Goal: Task Accomplishment & Management: Use online tool/utility

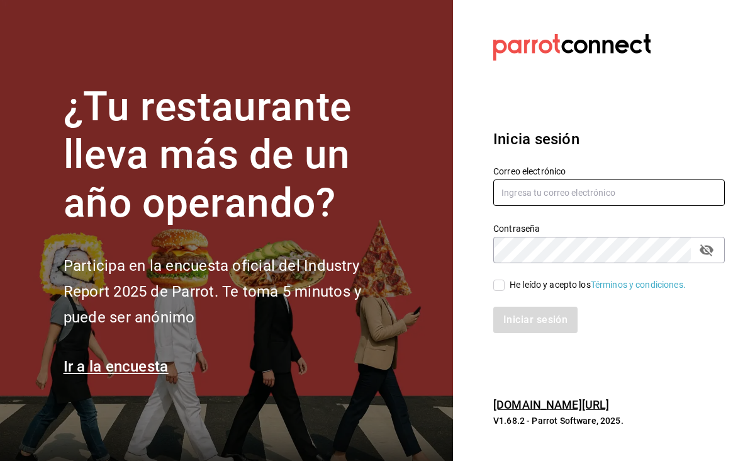
click at [546, 193] on input "text" at bounding box center [610, 192] width 232 height 26
type input "[PERSON_NAME][EMAIL_ADDRESS][PERSON_NAME][DOMAIN_NAME]"
click at [498, 286] on input "He leído y acepto los Términos y condiciones." at bounding box center [499, 285] width 11 height 11
checkbox input "true"
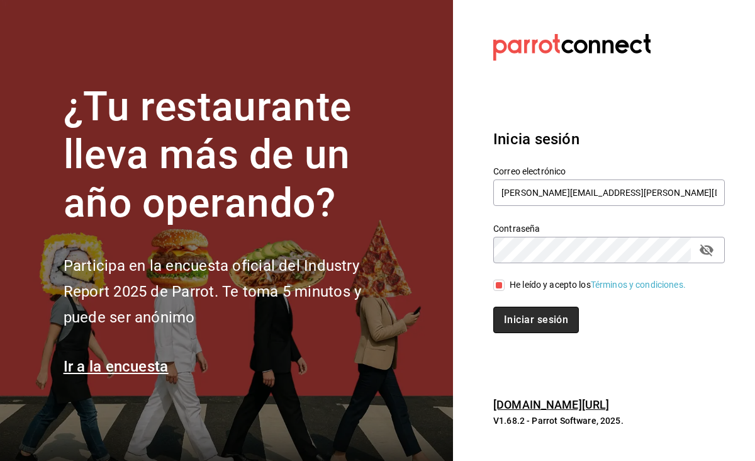
click at [530, 323] on button "Iniciar sesión" at bounding box center [537, 320] width 86 height 26
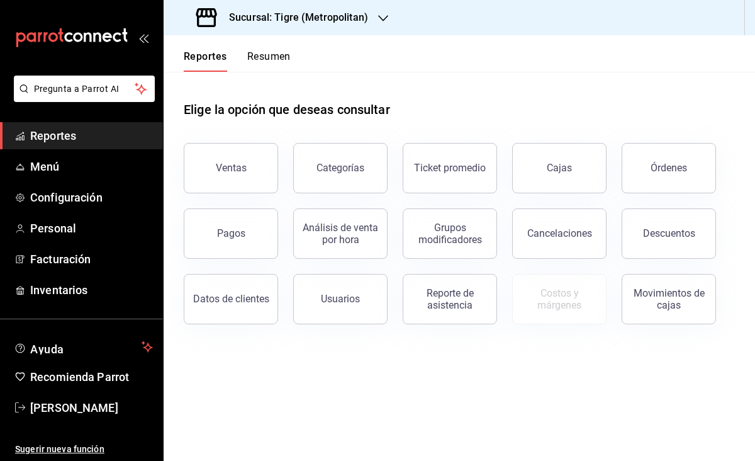
click at [255, 191] on div "Ventas" at bounding box center [224, 160] width 110 height 65
click at [249, 170] on button "Ventas" at bounding box center [231, 168] width 94 height 50
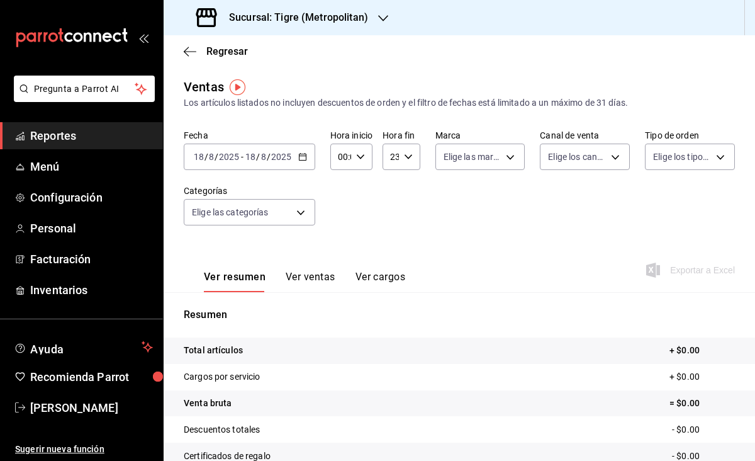
click at [299, 159] on \(Stroke\) "button" at bounding box center [303, 157] width 8 height 7
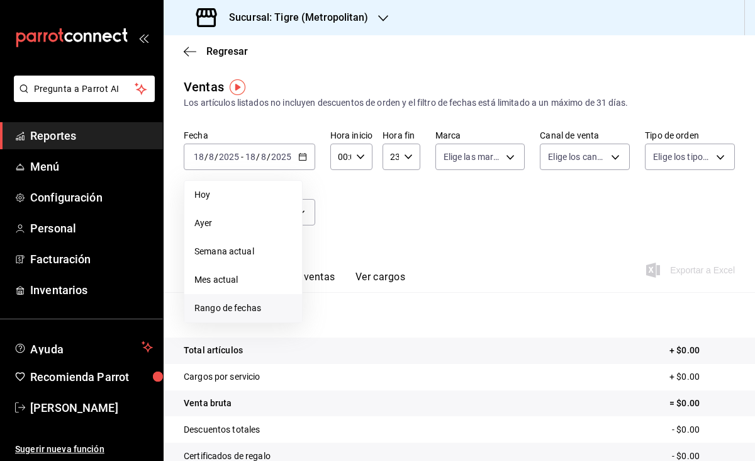
click at [228, 305] on span "Rango de fechas" at bounding box center [244, 308] width 98 height 13
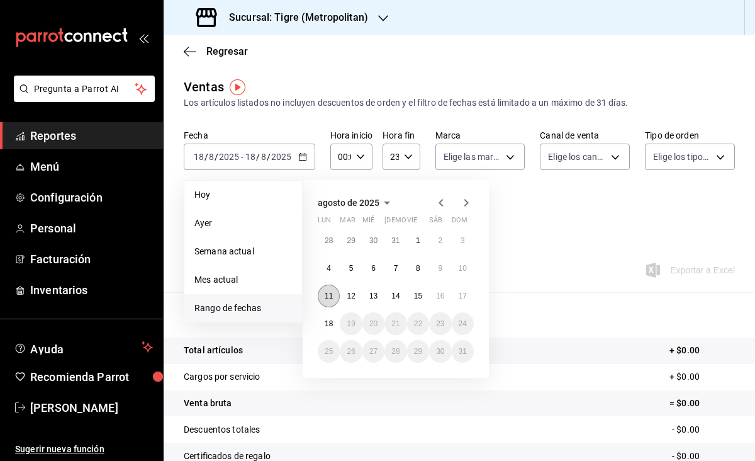
click at [331, 296] on abbr "11" at bounding box center [329, 295] width 8 height 9
click at [328, 323] on abbr "18" at bounding box center [329, 323] width 8 height 9
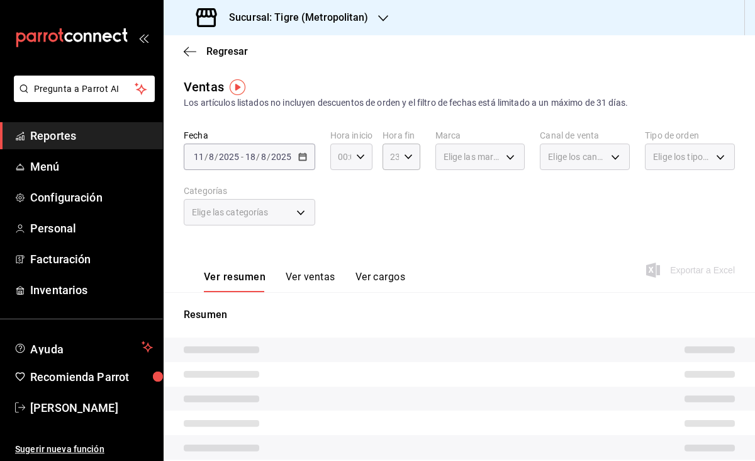
click at [360, 151] on div "00:00 Hora inicio" at bounding box center [352, 157] width 42 height 26
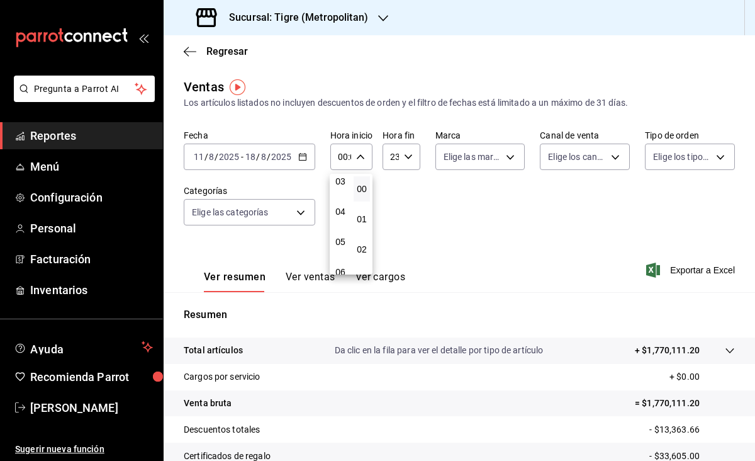
scroll to position [116, 0]
click at [341, 219] on span "05" at bounding box center [340, 223] width 1 height 10
type input "05:00"
click at [406, 160] on div at bounding box center [377, 230] width 755 height 461
click at [407, 157] on icon "button" at bounding box center [408, 156] width 9 height 9
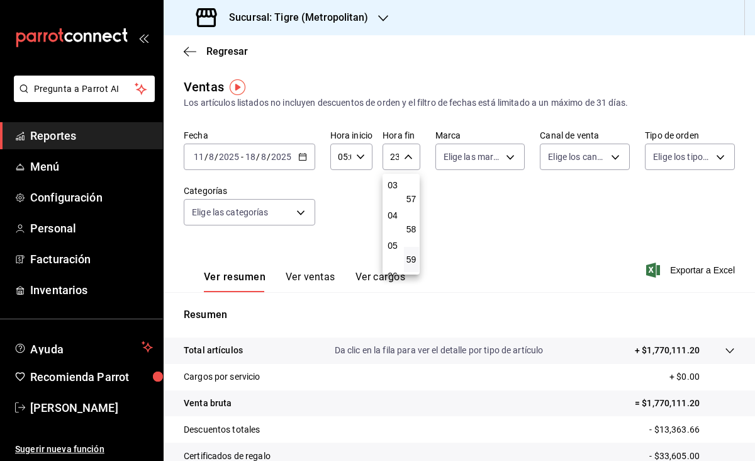
scroll to position [99, 0]
click at [393, 239] on span "05" at bounding box center [393, 240] width 0 height 10
click at [412, 192] on span "00" at bounding box center [412, 189] width 0 height 10
type input "05:00"
click at [453, 229] on div at bounding box center [377, 230] width 755 height 461
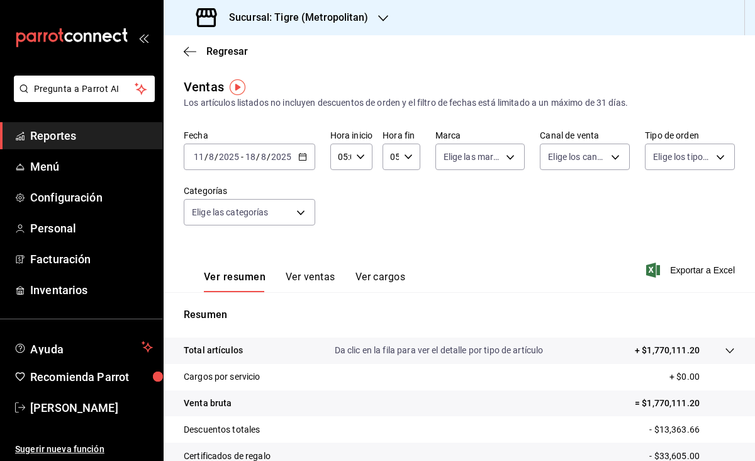
click at [381, 21] on icon "button" at bounding box center [383, 18] width 10 height 10
click at [257, 86] on div "Mochomos (Mty)" at bounding box center [258, 82] width 169 height 13
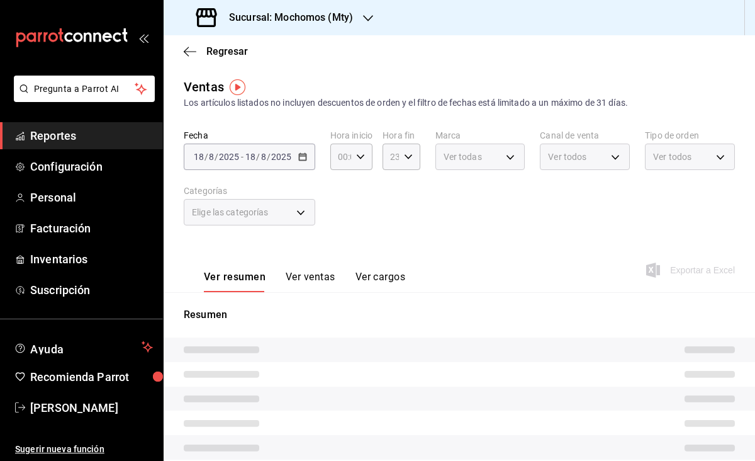
type input "05:00"
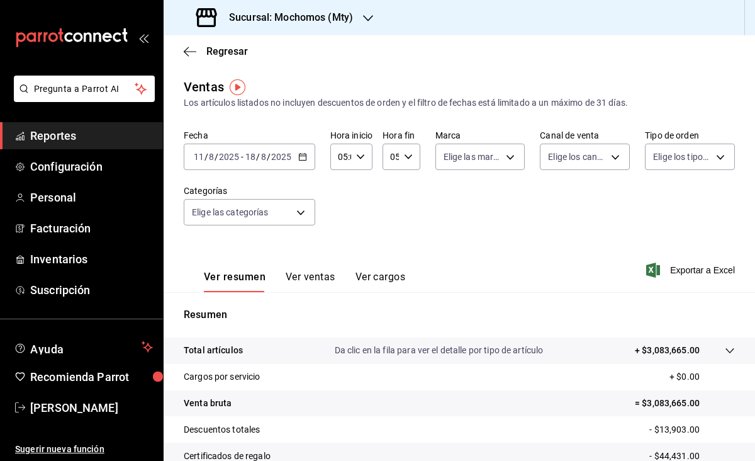
click at [363, 19] on div "Sucursal: Mochomos (Mty)" at bounding box center [276, 17] width 205 height 35
click at [273, 57] on div "Tigre (Metropolitan)" at bounding box center [258, 54] width 169 height 13
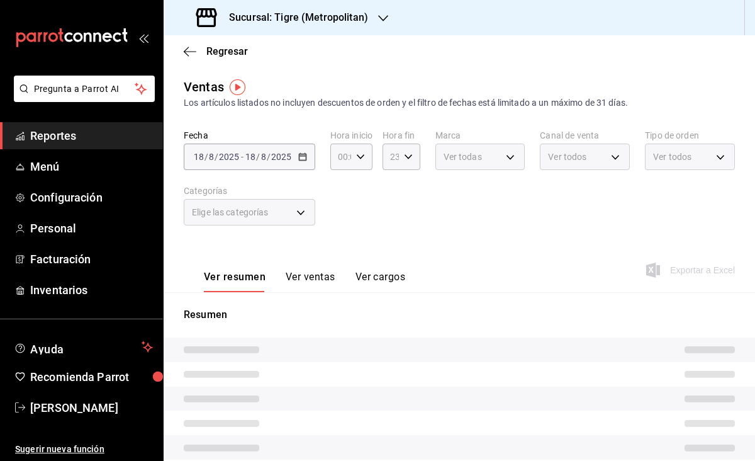
type input "05:00"
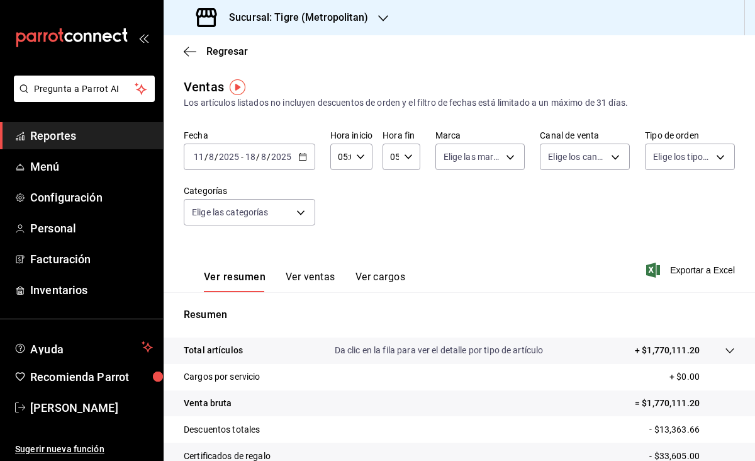
click at [304, 151] on div "[DATE] [DATE] - [DATE] [DATE]" at bounding box center [250, 157] width 132 height 26
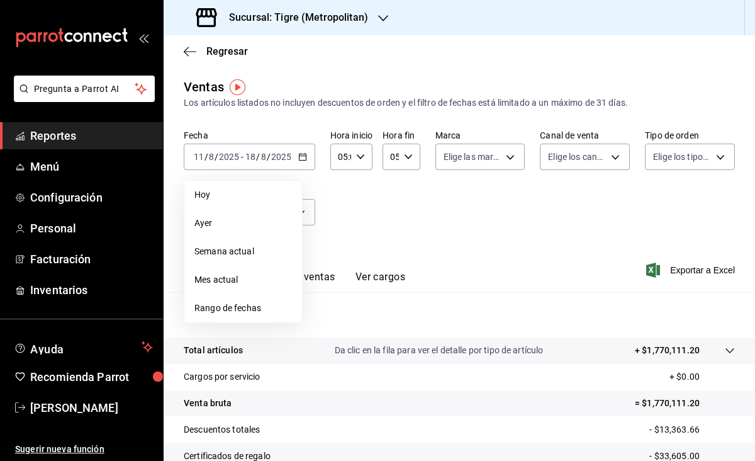
click at [379, 23] on icon "button" at bounding box center [383, 18] width 10 height 10
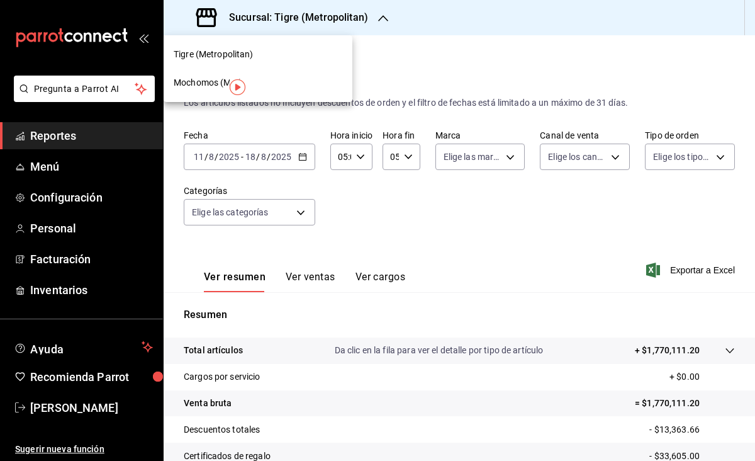
click at [270, 76] on div "Mochomos (Mty)" at bounding box center [258, 82] width 169 height 13
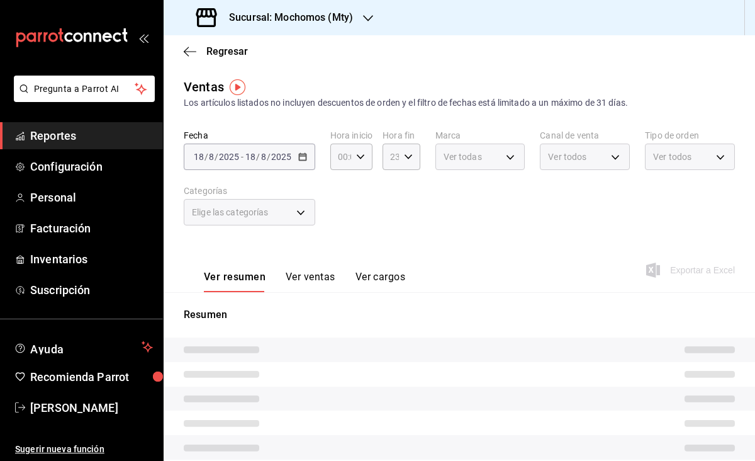
type input "05:00"
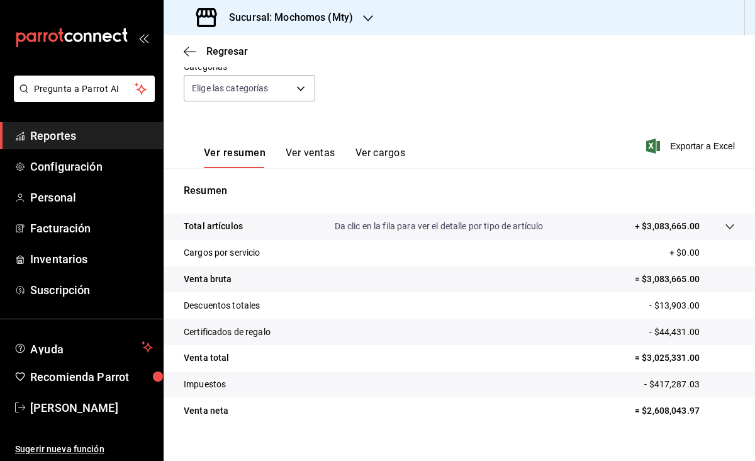
scroll to position [142, 0]
